Goal: Navigation & Orientation: Find specific page/section

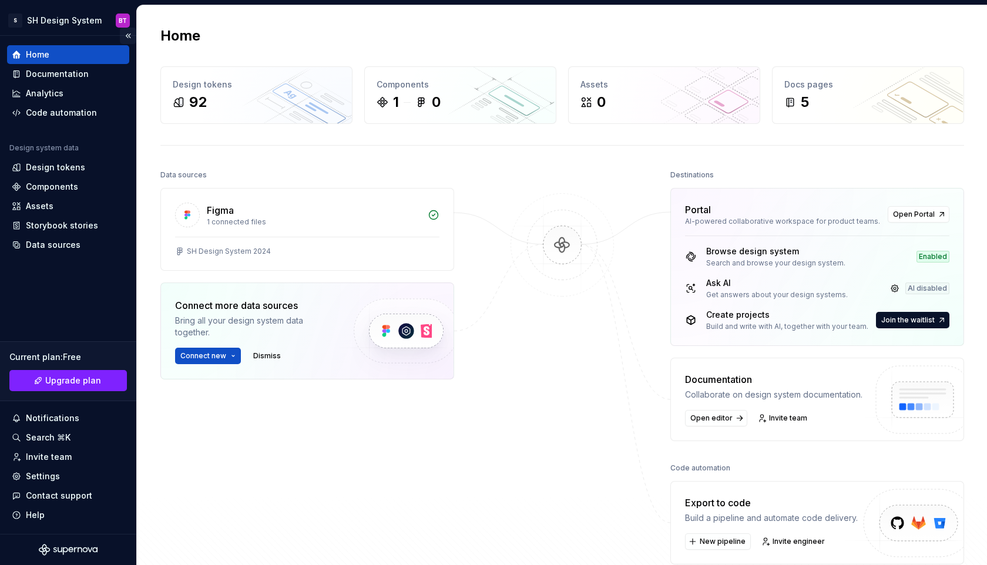
click at [129, 34] on button "Collapse sidebar" at bounding box center [128, 36] width 16 height 16
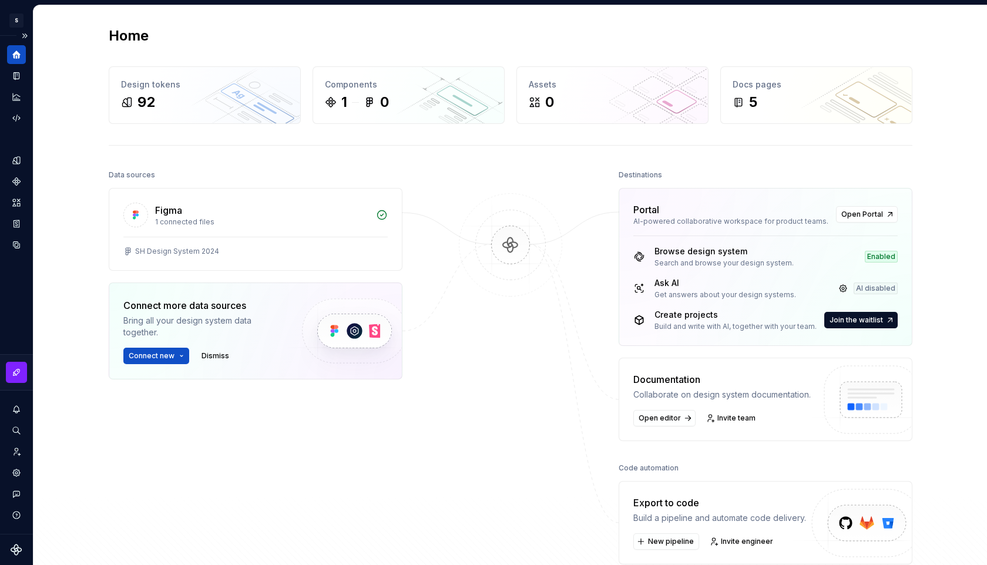
click at [15, 345] on div "Design system data" at bounding box center [16, 285] width 33 height 498
click at [21, 35] on button "Expand sidebar" at bounding box center [24, 36] width 16 height 16
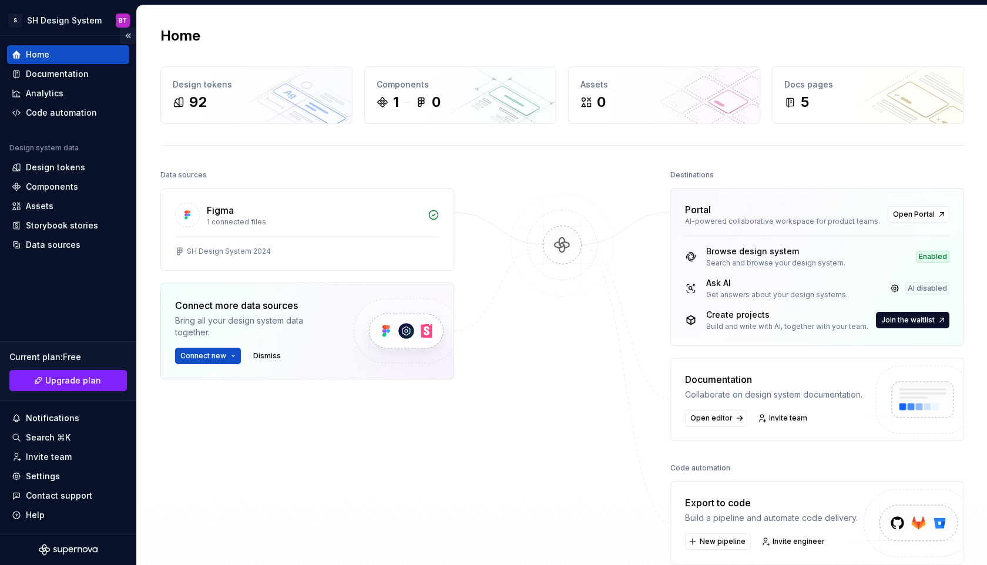
click at [21, 36] on div "Home Documentation Analytics Code automation Design system data Design tokens C…" at bounding box center [68, 285] width 136 height 498
click at [127, 37] on button "Collapse sidebar" at bounding box center [128, 36] width 16 height 16
